Goal: Task Accomplishment & Management: Use online tool/utility

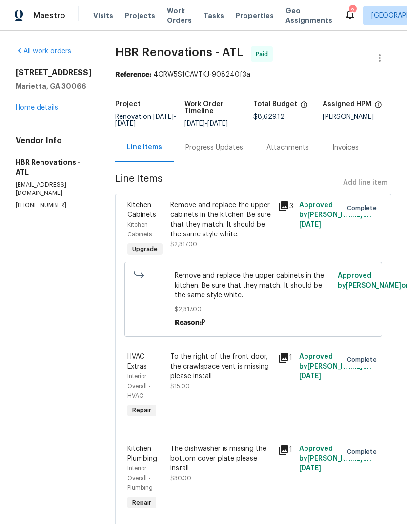
click at [203, 20] on div "Tasks" at bounding box center [213, 16] width 20 height 10
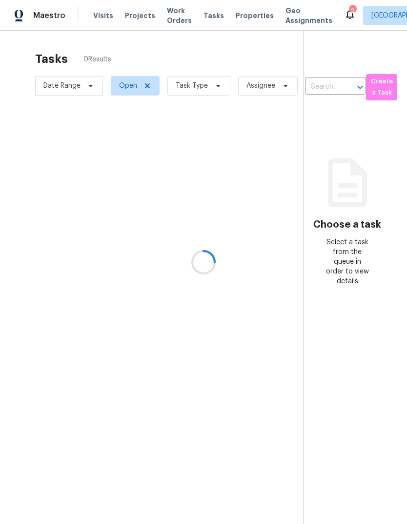
click at [199, 92] on div at bounding box center [203, 262] width 407 height 524
click at [200, 93] on div at bounding box center [203, 262] width 407 height 524
click at [200, 91] on span "Task Type" at bounding box center [192, 86] width 32 height 10
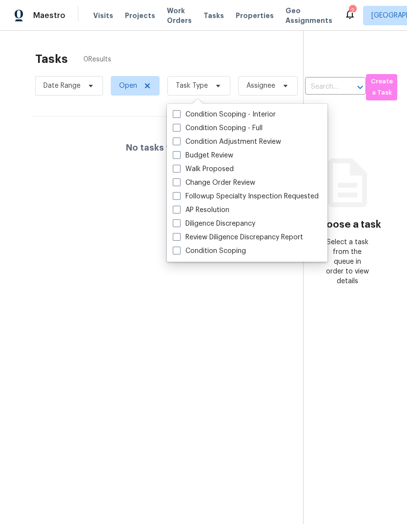
click at [228, 156] on label "Budget Review" at bounding box center [203, 156] width 60 height 10
click at [179, 156] on input "Budget Review" at bounding box center [176, 154] width 6 height 6
checkbox input "true"
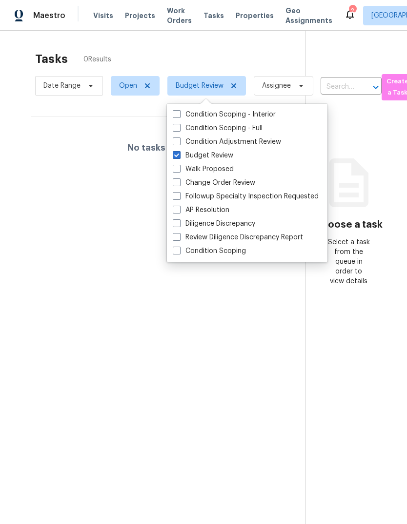
click at [233, 43] on div "Tasks 0 Results Date Range Open Budget Review Assignee ​ Create a Task No tasks…" at bounding box center [203, 293] width 407 height 524
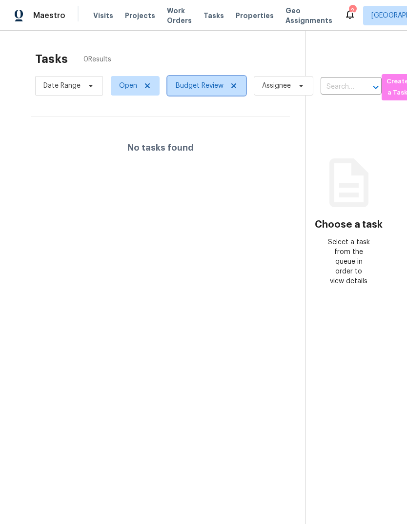
click at [232, 83] on icon at bounding box center [234, 86] width 8 height 8
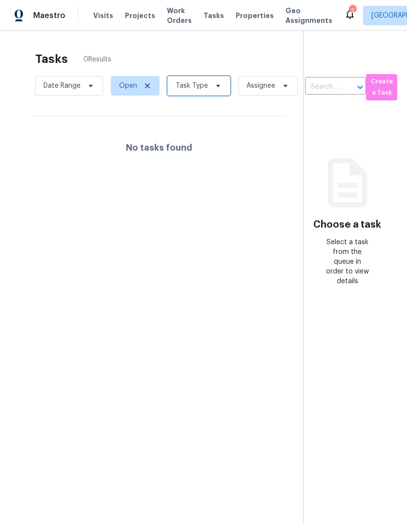
click at [206, 90] on span "Task Type" at bounding box center [198, 86] width 63 height 20
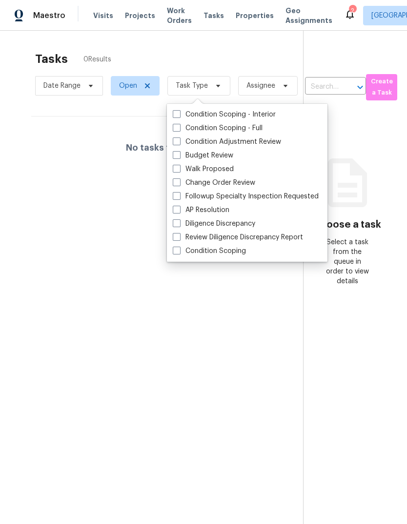
click at [232, 187] on label "Change Order Review" at bounding box center [214, 183] width 82 height 10
click at [179, 184] on input "Change Order Review" at bounding box center [176, 181] width 6 height 6
checkbox input "true"
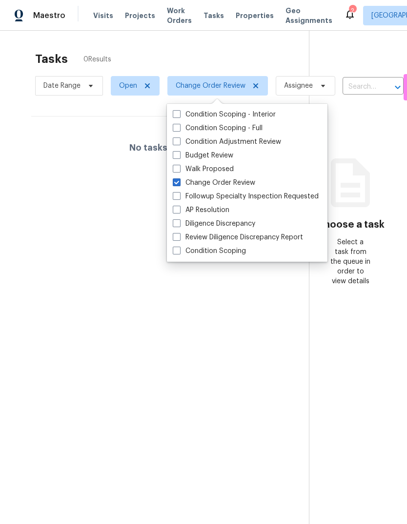
click at [240, 35] on div "Tasks 0 Results Date Range Open Change Order Review Assignee ​ Create a Task No…" at bounding box center [203, 293] width 407 height 524
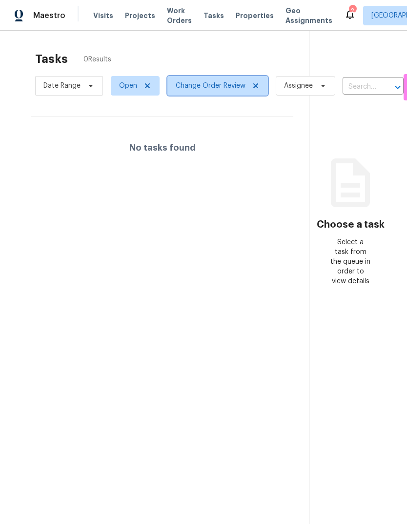
click at [259, 90] on icon at bounding box center [256, 86] width 8 height 8
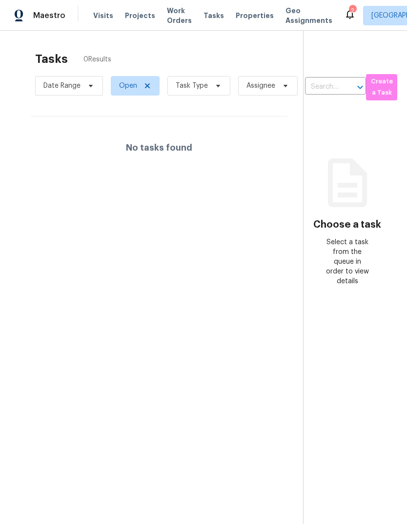
click at [168, 24] on span "Work Orders" at bounding box center [179, 16] width 25 height 20
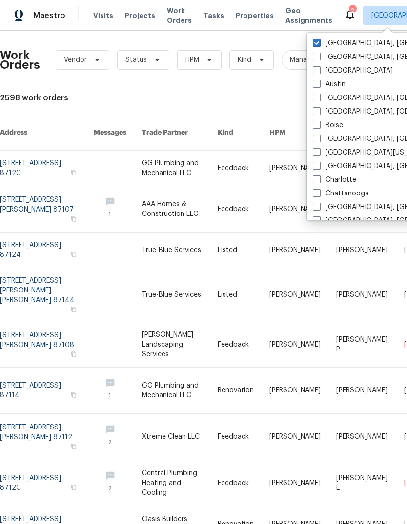
click at [324, 72] on label "[GEOGRAPHIC_DATA]" at bounding box center [353, 71] width 80 height 10
click at [319, 72] on input "[GEOGRAPHIC_DATA]" at bounding box center [316, 69] width 6 height 6
checkbox input "true"
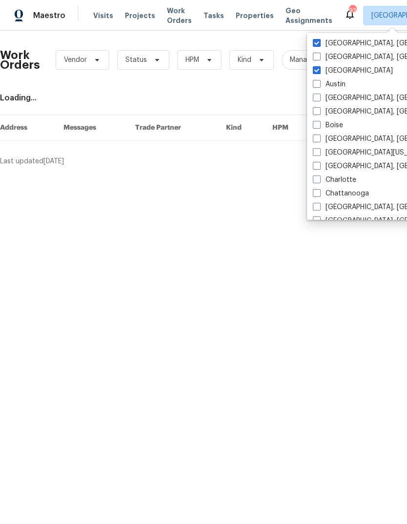
click at [318, 41] on span at bounding box center [317, 43] width 8 height 8
click at [318, 41] on input "[GEOGRAPHIC_DATA], [GEOGRAPHIC_DATA]" at bounding box center [316, 42] width 6 height 6
checkbox input "false"
click at [204, 15] on span "Tasks" at bounding box center [213, 15] width 20 height 7
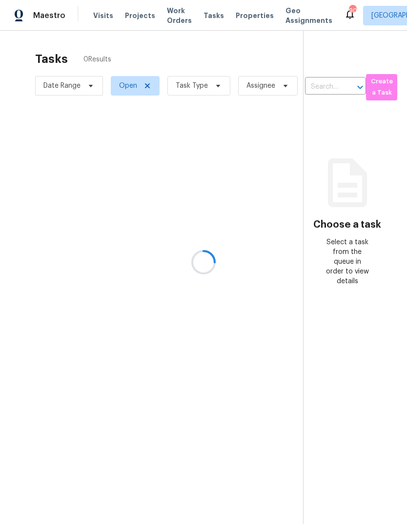
click at [204, 91] on div at bounding box center [203, 262] width 407 height 524
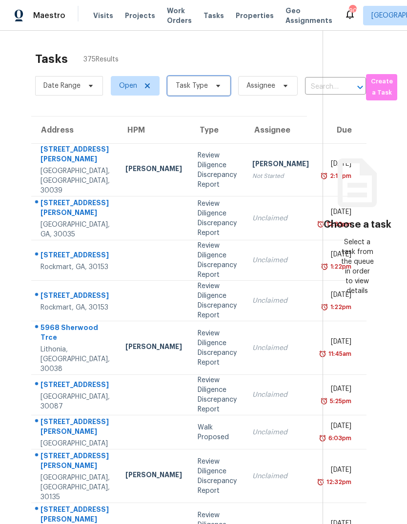
click at [208, 88] on span "Task Type" at bounding box center [198, 86] width 63 height 20
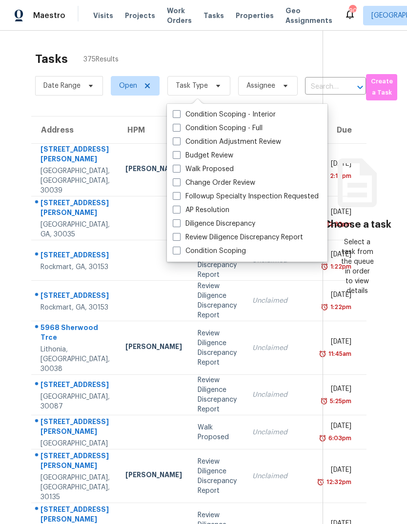
click at [225, 157] on label "Budget Review" at bounding box center [203, 156] width 60 height 10
click at [179, 157] on input "Budget Review" at bounding box center [176, 154] width 6 height 6
checkbox input "true"
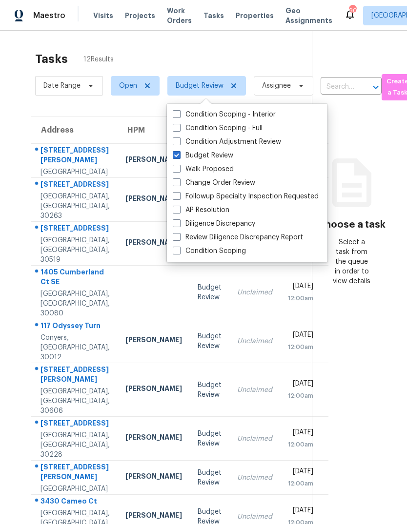
click at [266, 52] on div "Tasks 12 Results" at bounding box center [173, 58] width 277 height 25
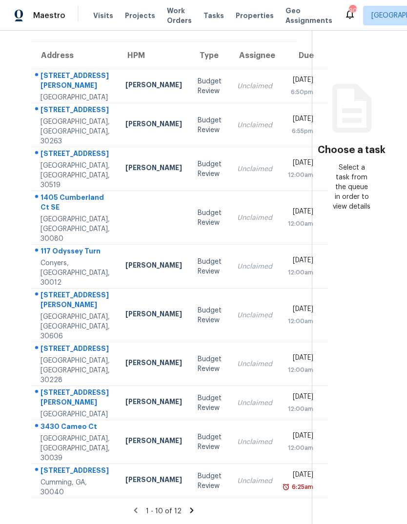
scroll to position [37, 0]
click at [237, 477] on div "Unclaimed" at bounding box center [254, 482] width 35 height 10
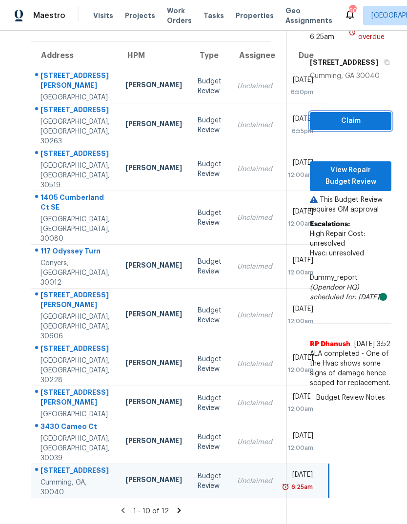
click at [372, 115] on span "Claim" at bounding box center [351, 121] width 66 height 12
click at [375, 164] on span "View Repair Budget Review" at bounding box center [351, 176] width 66 height 24
